Goal: Task Accomplishment & Management: Complete application form

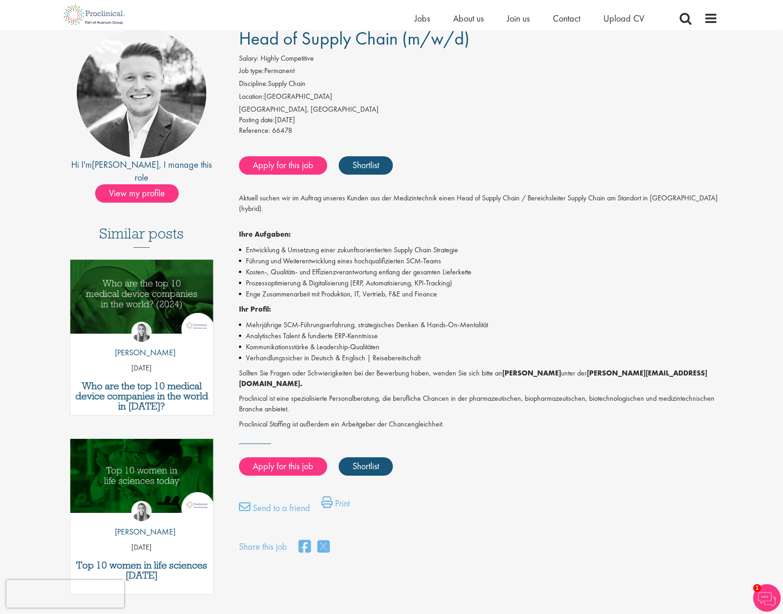
scroll to position [75, 0]
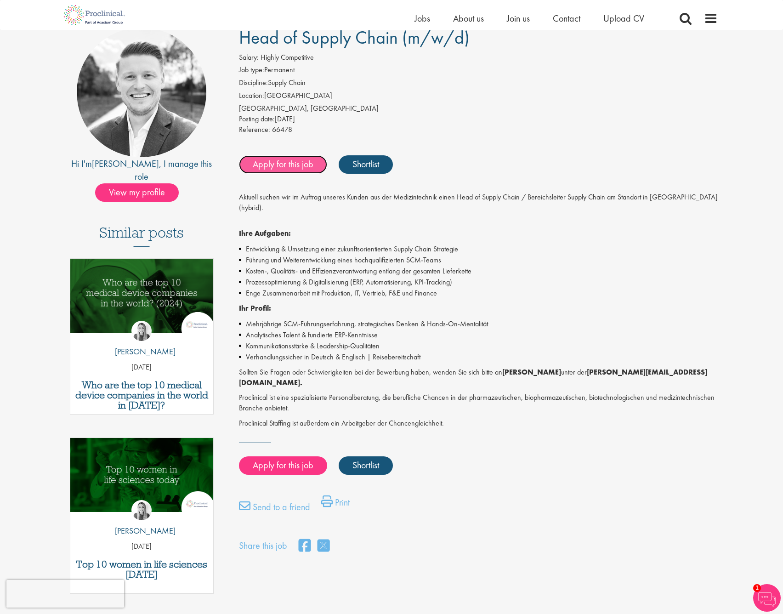
click at [287, 164] on link "Apply for this job" at bounding box center [283, 164] width 88 height 18
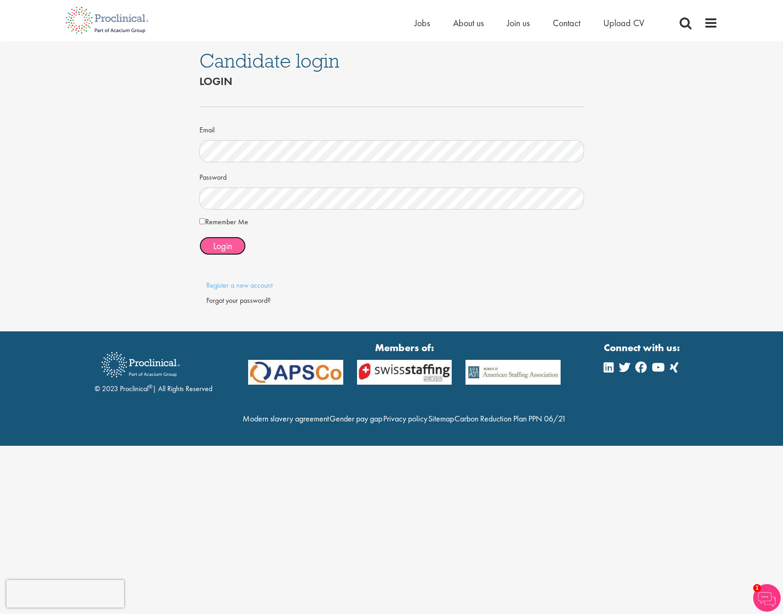
click at [223, 244] on span "Login" at bounding box center [222, 246] width 19 height 12
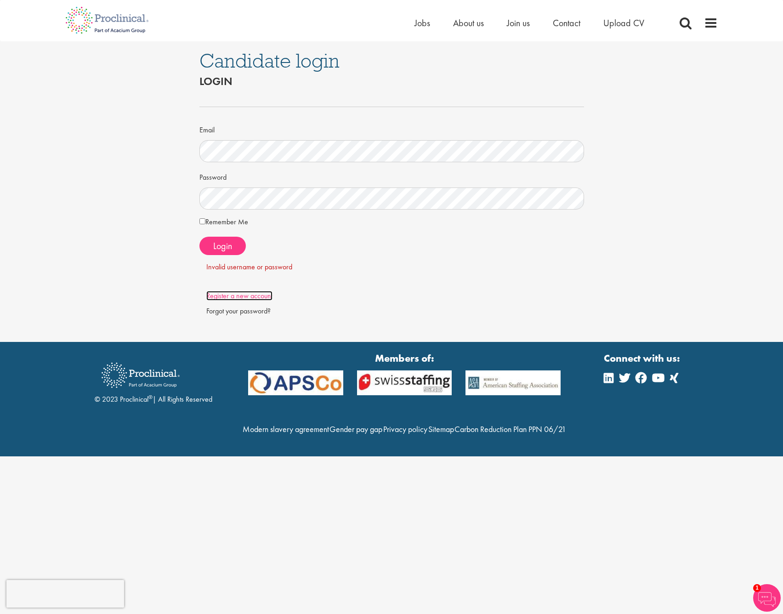
click at [258, 295] on link "Register a new account" at bounding box center [239, 296] width 66 height 10
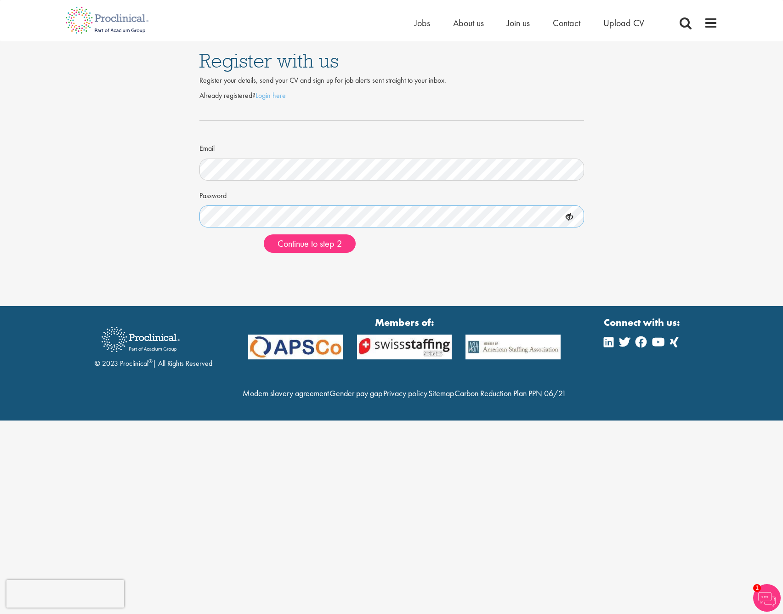
click at [264, 234] on button "Continue to step 2" at bounding box center [310, 243] width 92 height 18
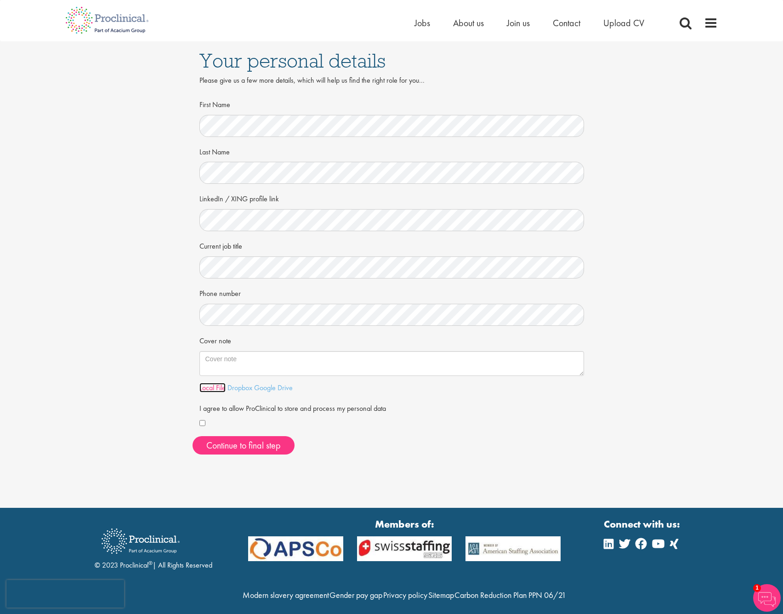
click at [214, 389] on link "Local File" at bounding box center [213, 388] width 26 height 10
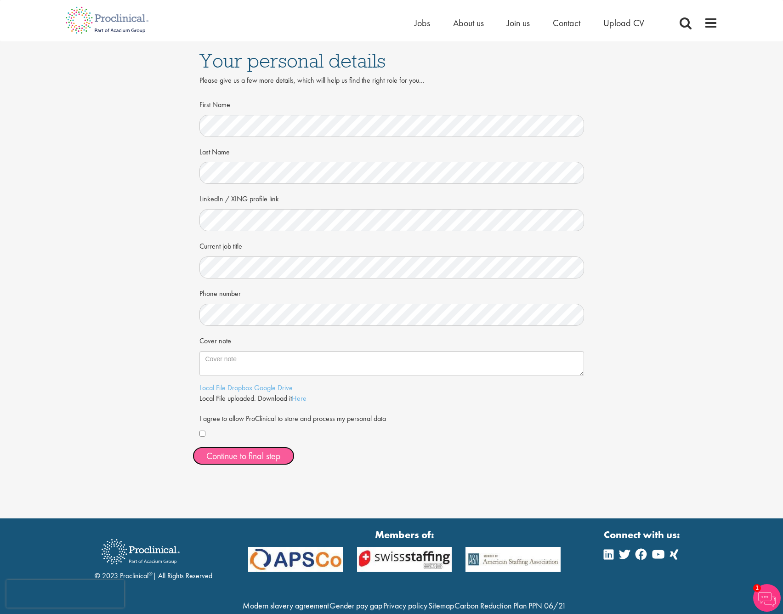
click at [248, 454] on button "Continue to final step" at bounding box center [244, 456] width 102 height 18
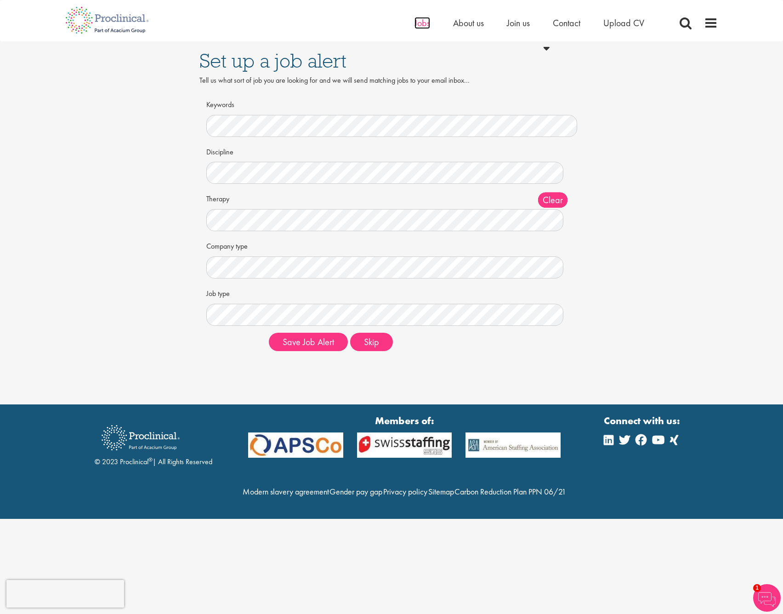
click at [424, 23] on span "Jobs" at bounding box center [423, 23] width 16 height 12
click at [422, 22] on span "Jobs" at bounding box center [423, 23] width 16 height 12
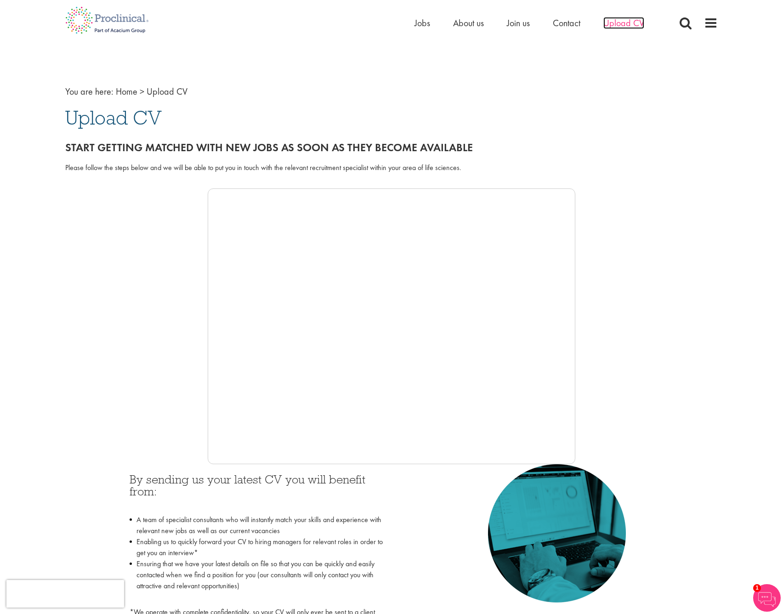
click at [621, 22] on span "Upload CV" at bounding box center [624, 23] width 41 height 12
click at [466, 23] on span "About us" at bounding box center [468, 23] width 31 height 12
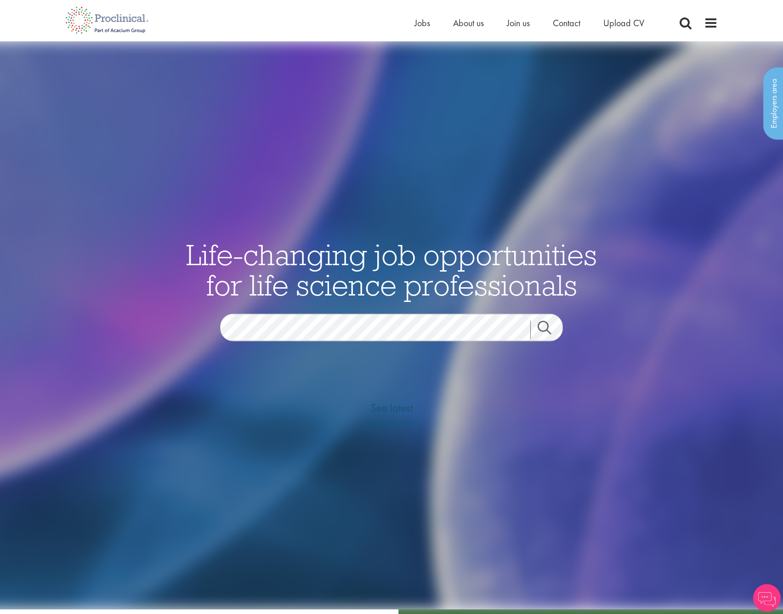
scroll to position [793, 0]
